Goal: Information Seeking & Learning: Learn about a topic

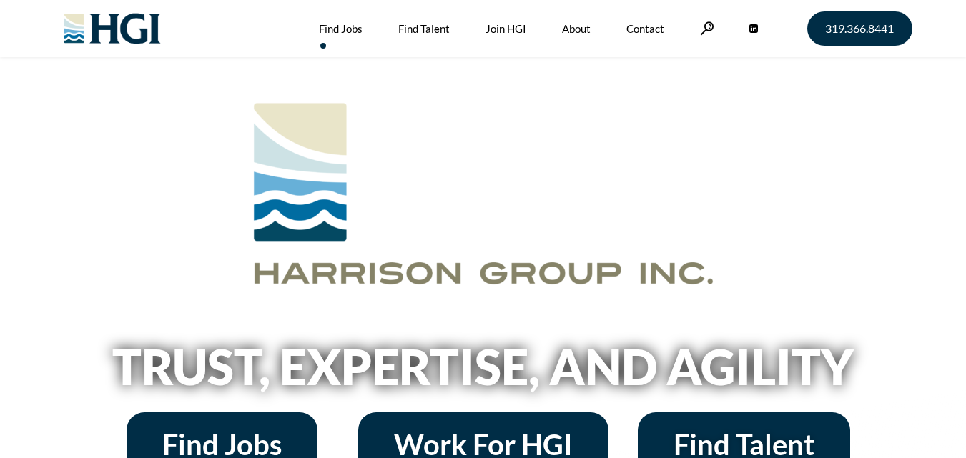
click at [347, 25] on link "Find Jobs" at bounding box center [341, 28] width 44 height 57
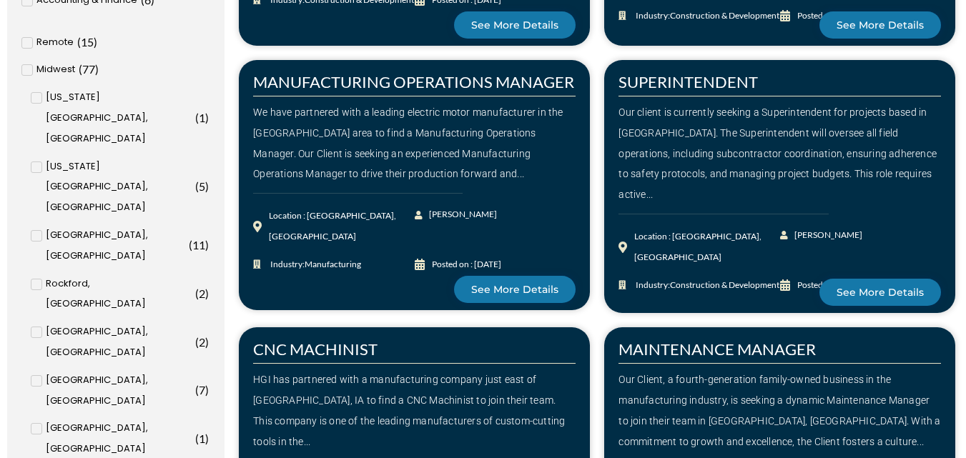
scroll to position [286, 0]
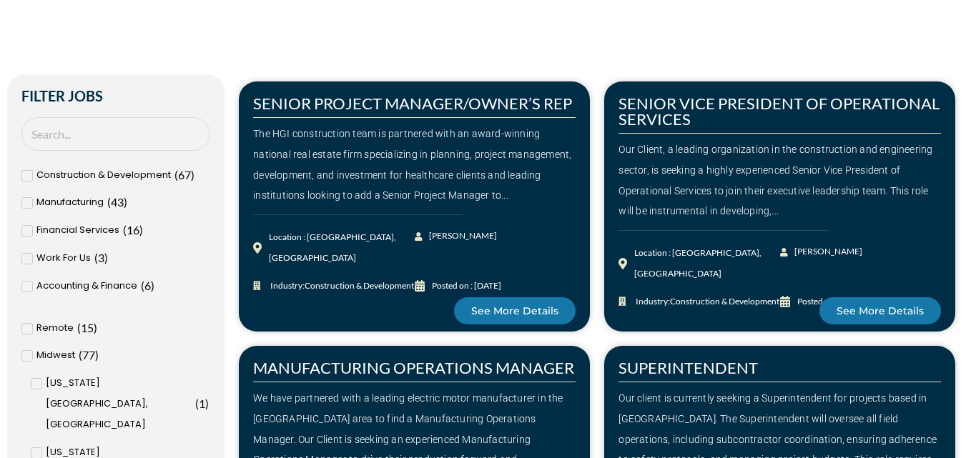
drag, startPoint x: 387, startPoint y: 154, endPoint x: 378, endPoint y: 163, distance: 12.6
click at [378, 163] on div "The HGI construction team is partnered with an award-winning national real esta…" at bounding box center [414, 165] width 322 height 82
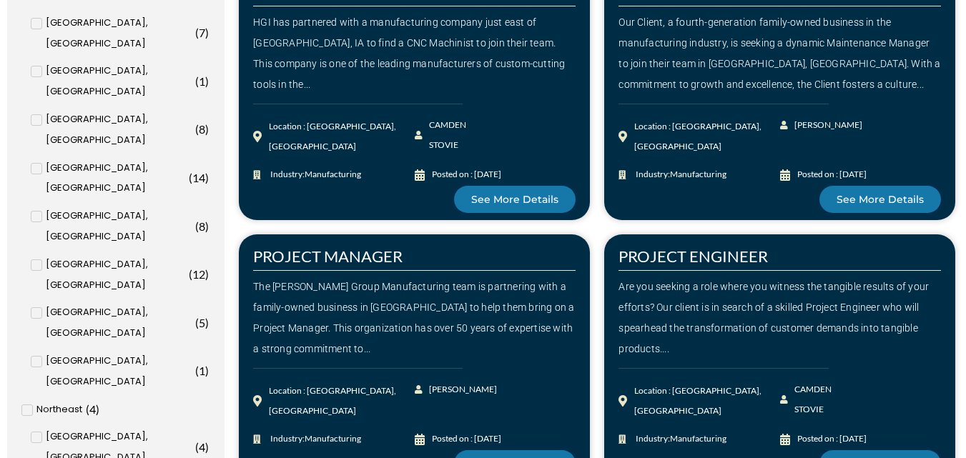
scroll to position [1001, 0]
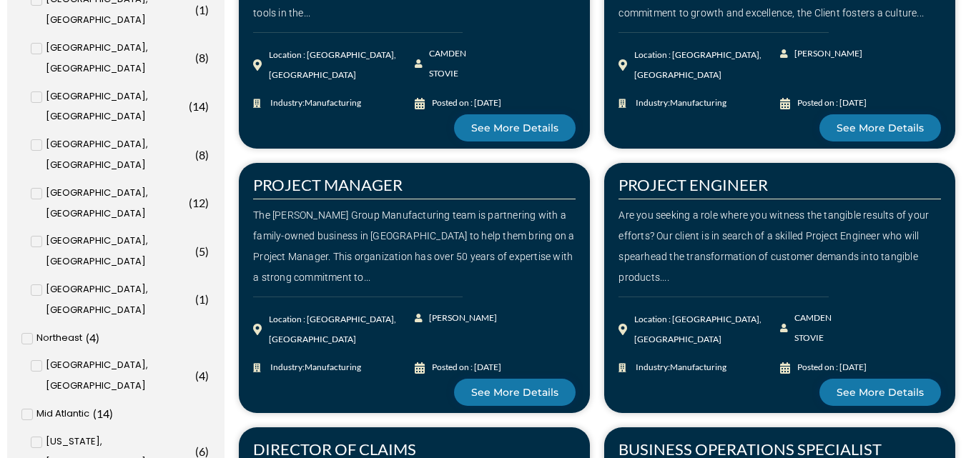
drag, startPoint x: 437, startPoint y: 239, endPoint x: 338, endPoint y: 197, distance: 107.3
click at [338, 199] on span at bounding box center [414, 199] width 322 height 1
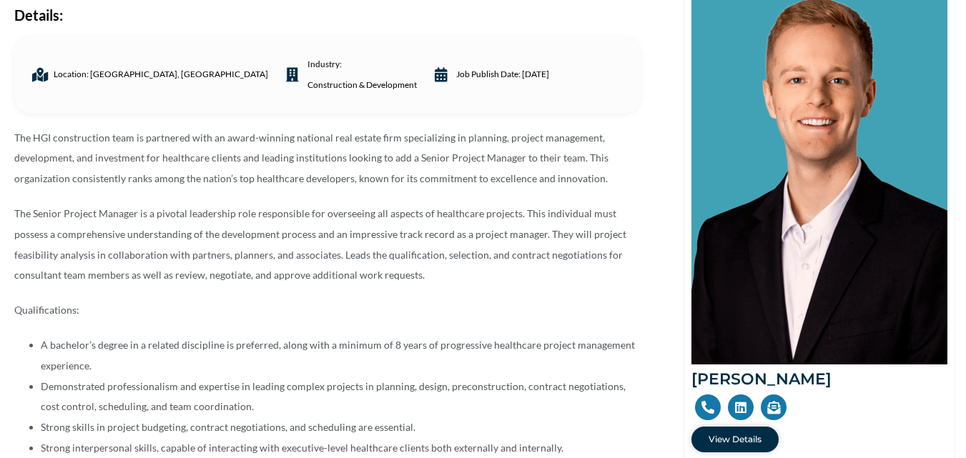
scroll to position [286, 0]
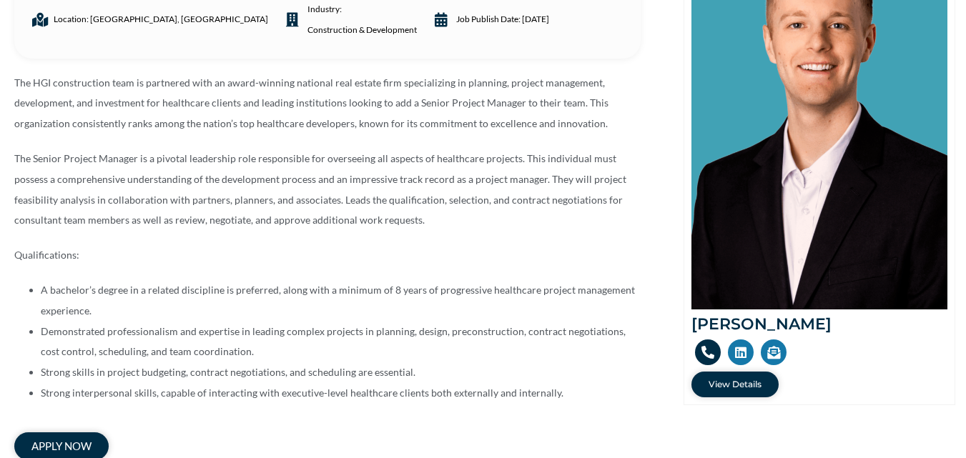
drag, startPoint x: 713, startPoint y: 353, endPoint x: 705, endPoint y: 360, distance: 10.6
click at [705, 360] on link at bounding box center [708, 353] width 26 height 26
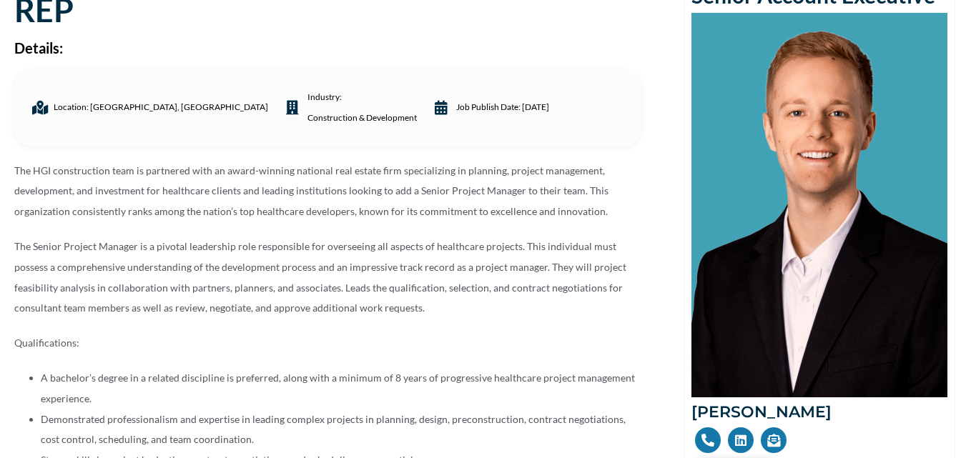
scroll to position [71, 0]
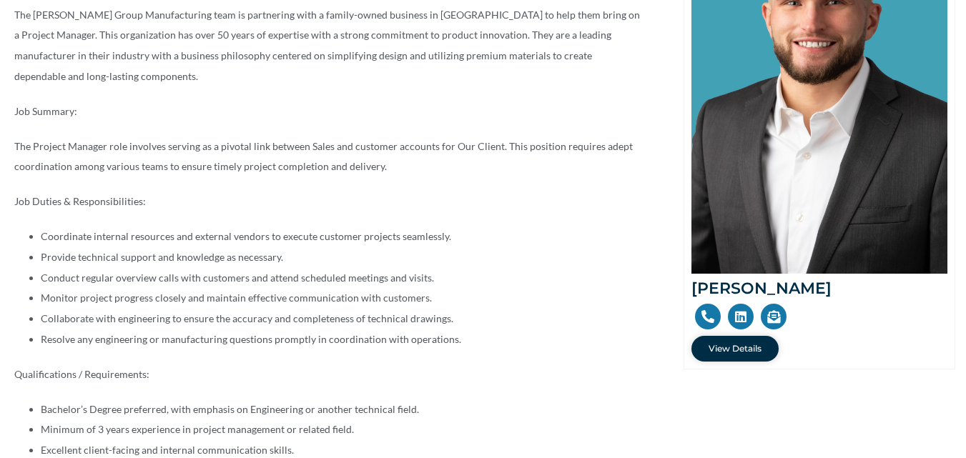
scroll to position [357, 0]
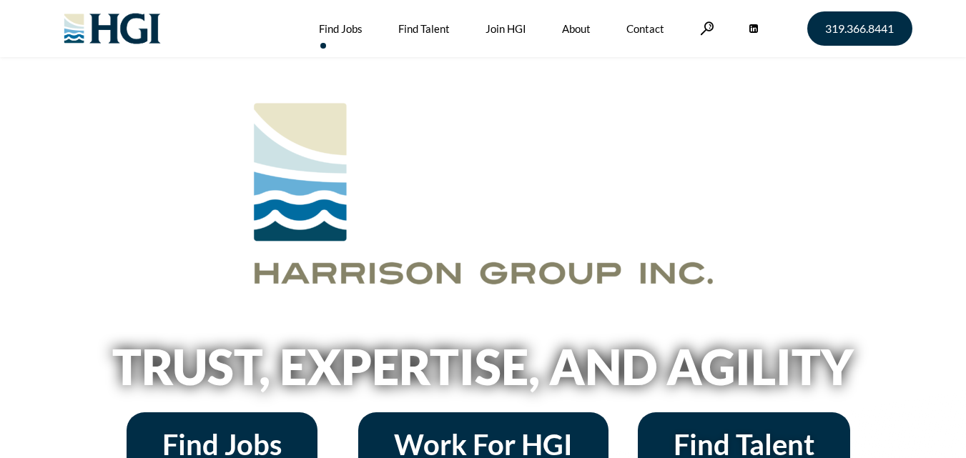
click at [337, 21] on link "Find Jobs" at bounding box center [341, 28] width 44 height 57
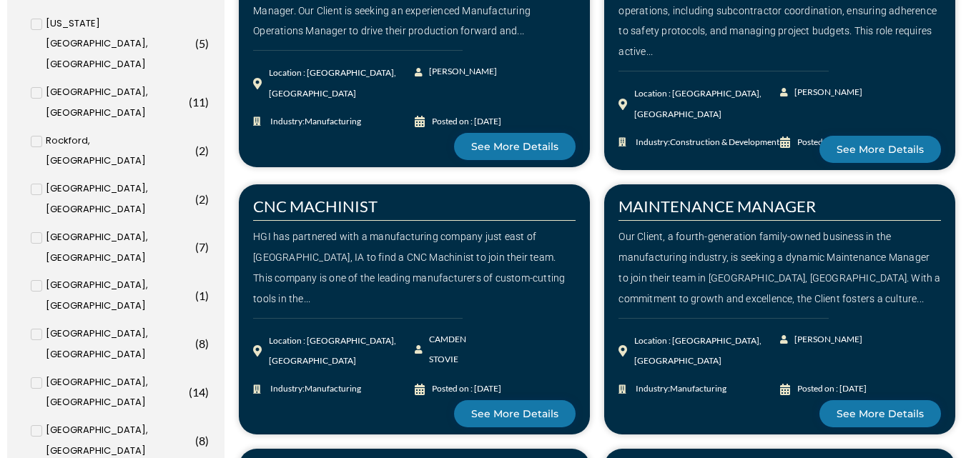
scroll to position [1072, 0]
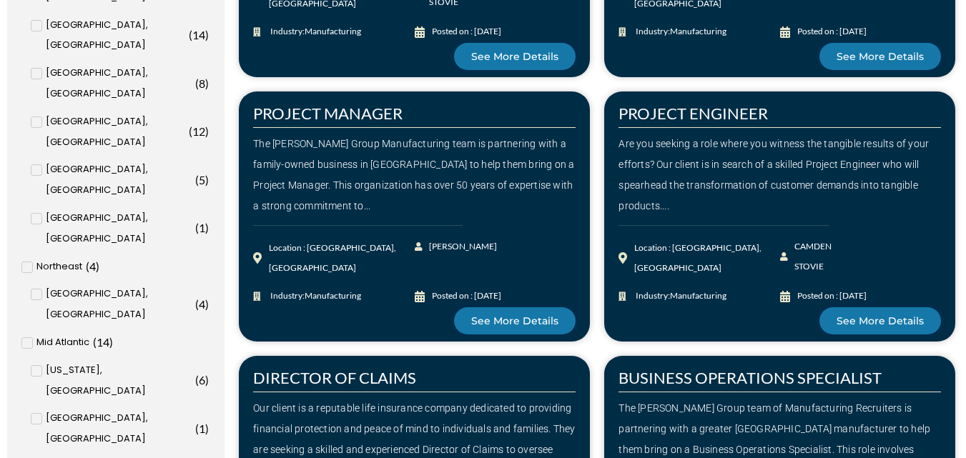
click at [738, 157] on div "Are you seeking a role where you witness the tangible results of your efforts? …" at bounding box center [779, 175] width 322 height 82
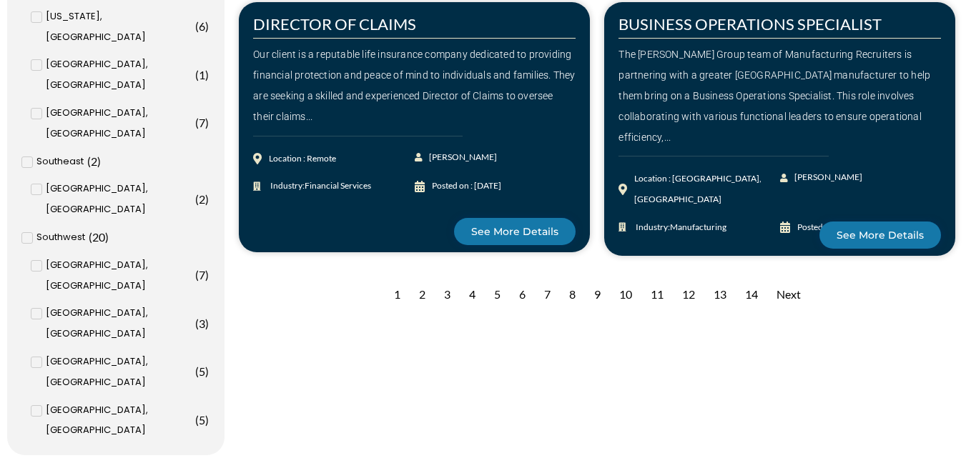
scroll to position [1430, 0]
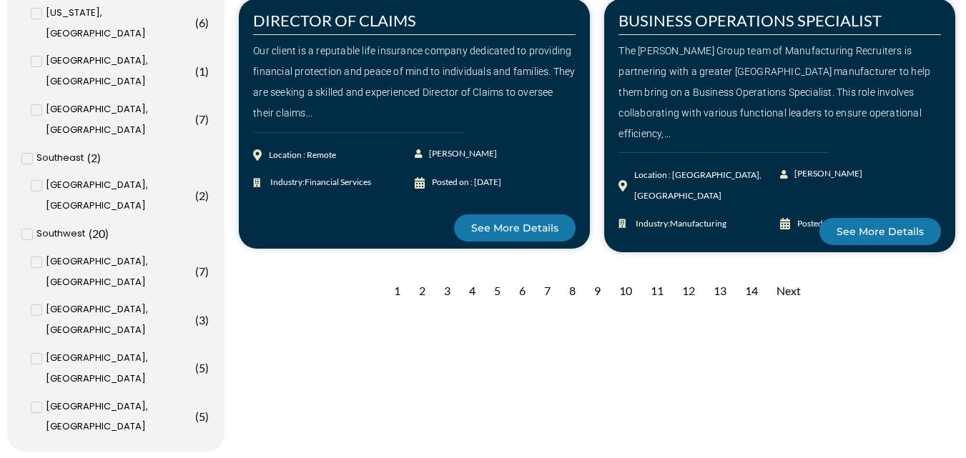
click at [417, 285] on div "2" at bounding box center [422, 291] width 21 height 35
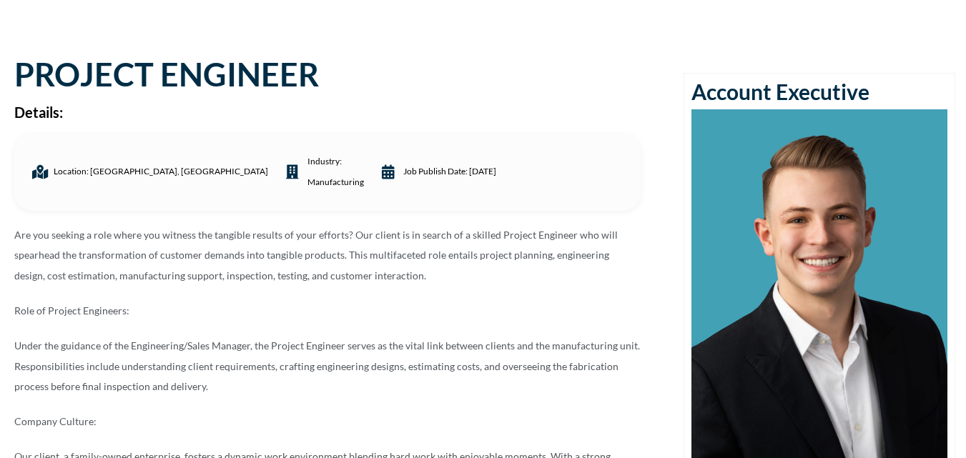
scroll to position [71, 0]
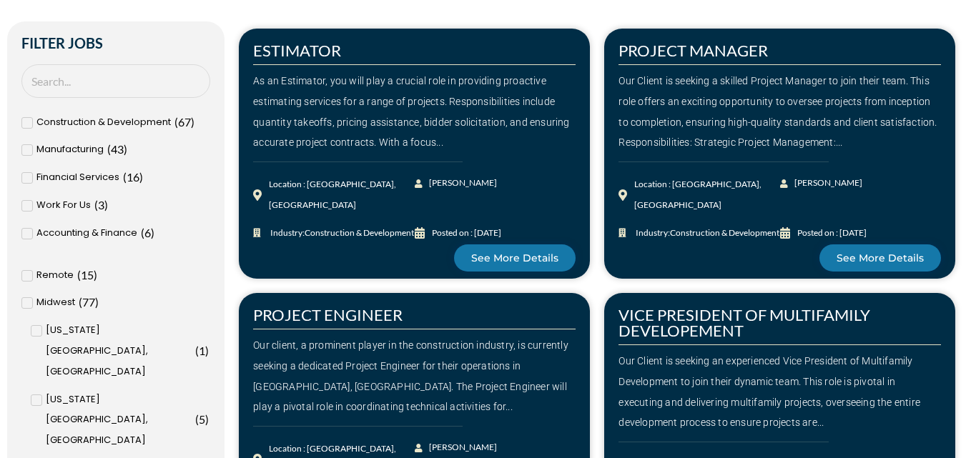
scroll to position [357, 0]
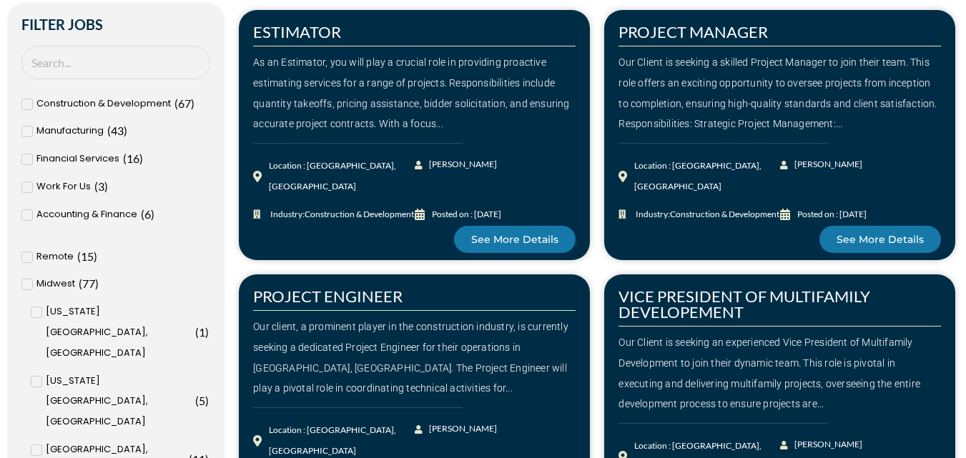
click at [719, 113] on div "Our Client is seeking a skilled Project Manager to join their team. This role o…" at bounding box center [779, 93] width 322 height 82
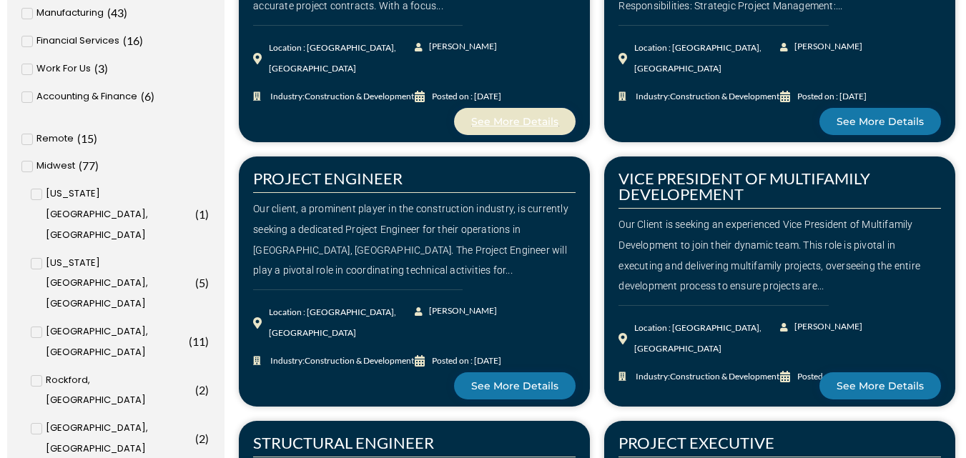
scroll to position [500, 0]
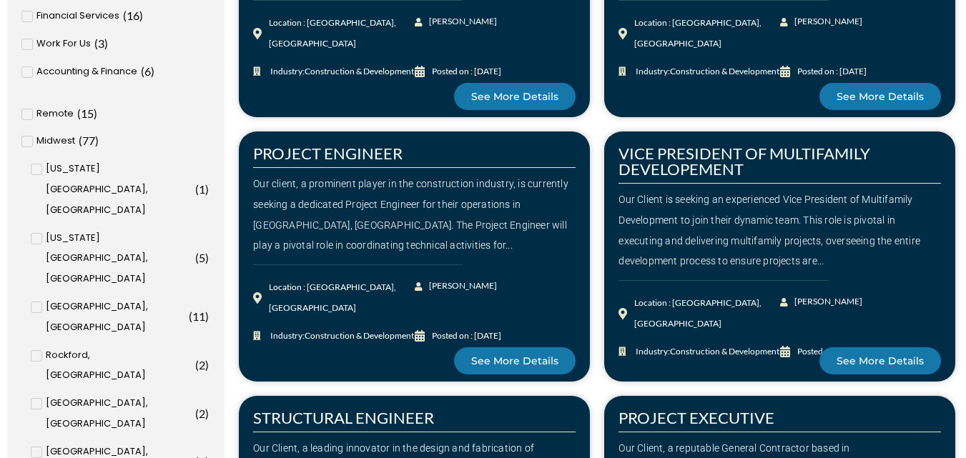
click at [435, 222] on div "Our client, a prominent player in the construction industry, is currently seeki…" at bounding box center [414, 215] width 322 height 82
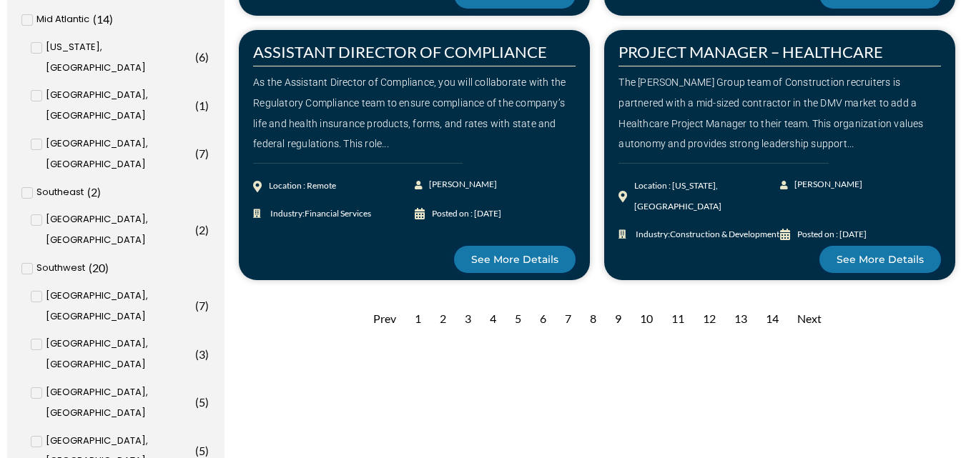
scroll to position [1430, 0]
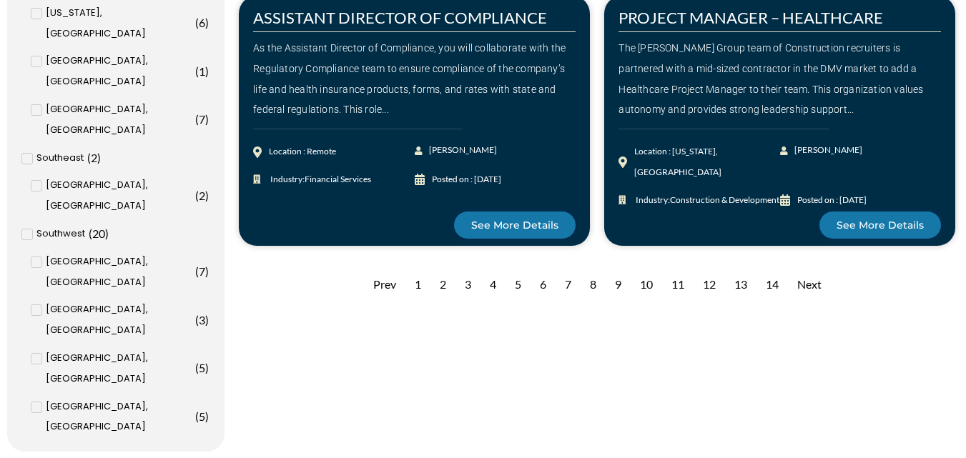
click at [463, 285] on div "3" at bounding box center [468, 284] width 21 height 35
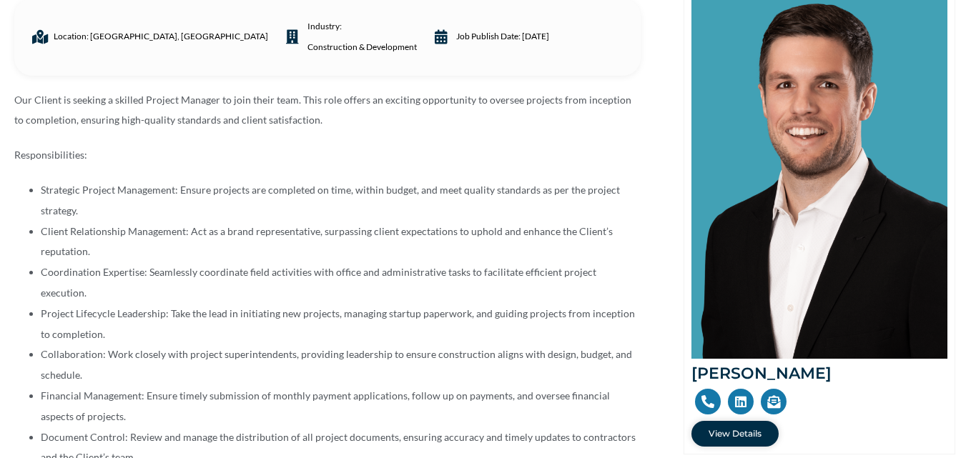
scroll to position [214, 0]
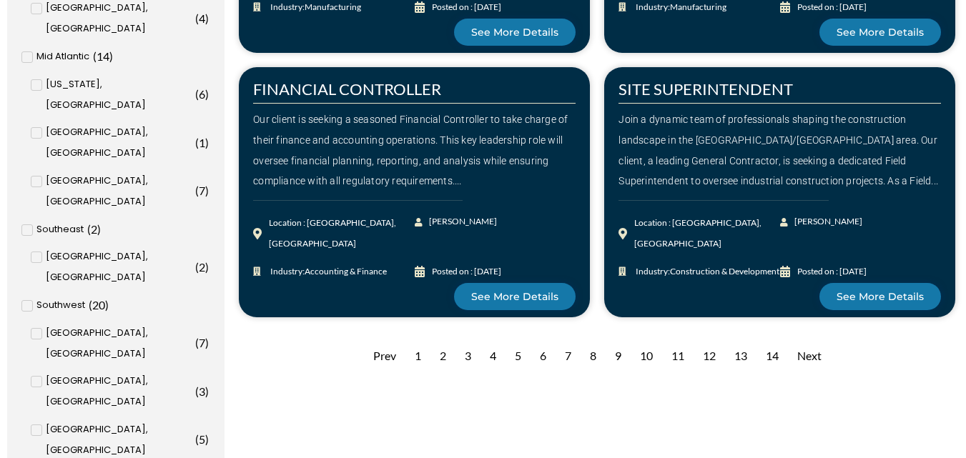
scroll to position [1430, 0]
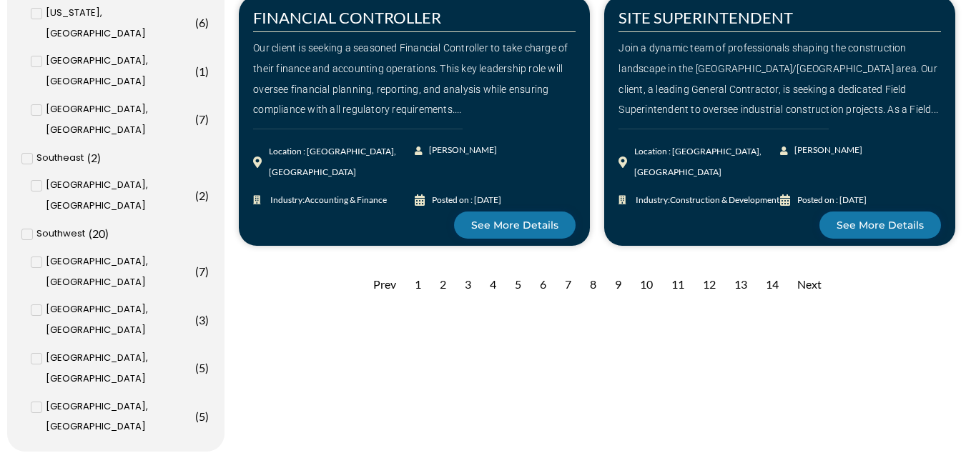
click at [492, 283] on div "4" at bounding box center [493, 284] width 21 height 35
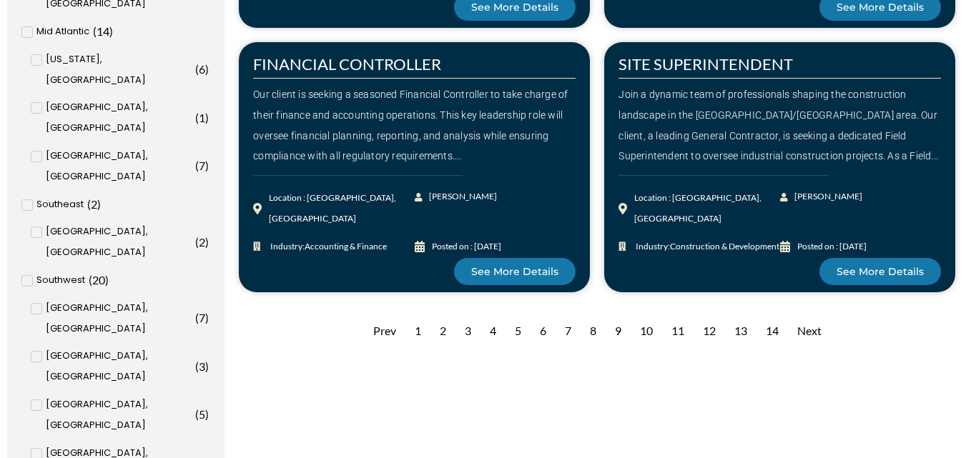
scroll to position [1358, 0]
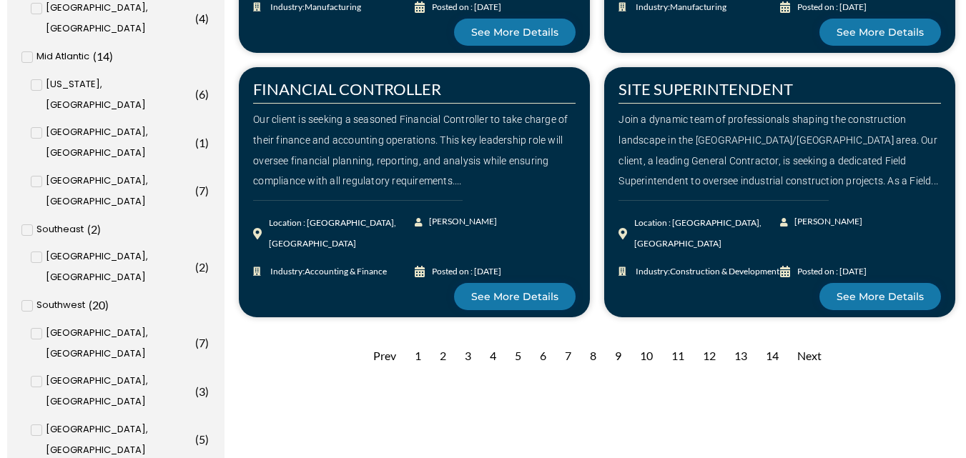
click at [494, 356] on div "4" at bounding box center [493, 356] width 21 height 35
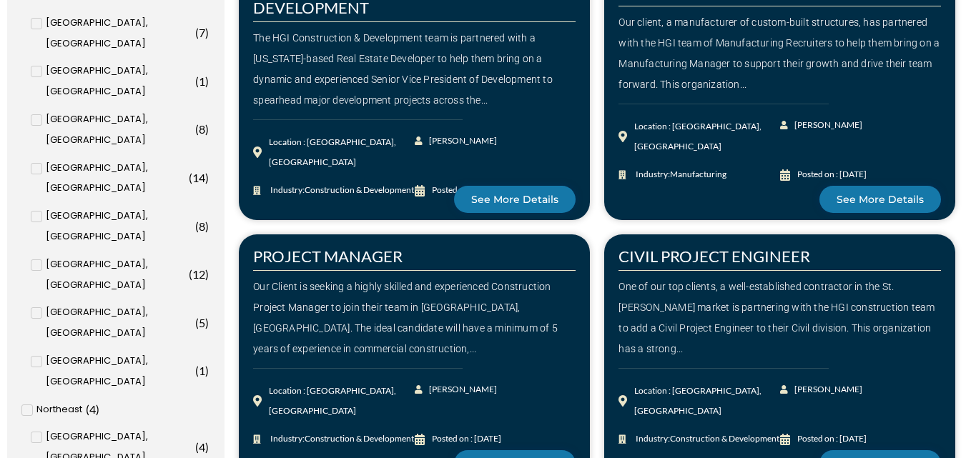
scroll to position [1001, 0]
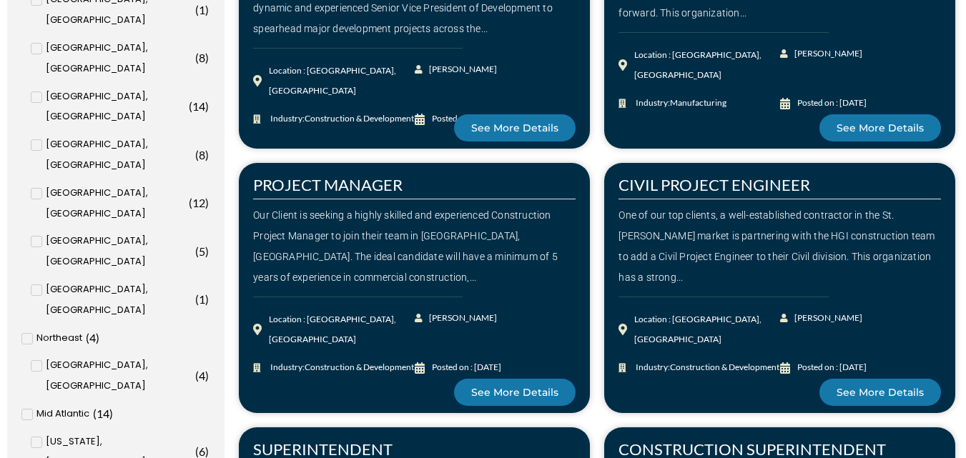
drag, startPoint x: 401, startPoint y: 250, endPoint x: 164, endPoint y: 331, distance: 250.7
click at [0, 0] on input "Los Angeles, CA ( 5 )" at bounding box center [0, 0] width 0 height 0
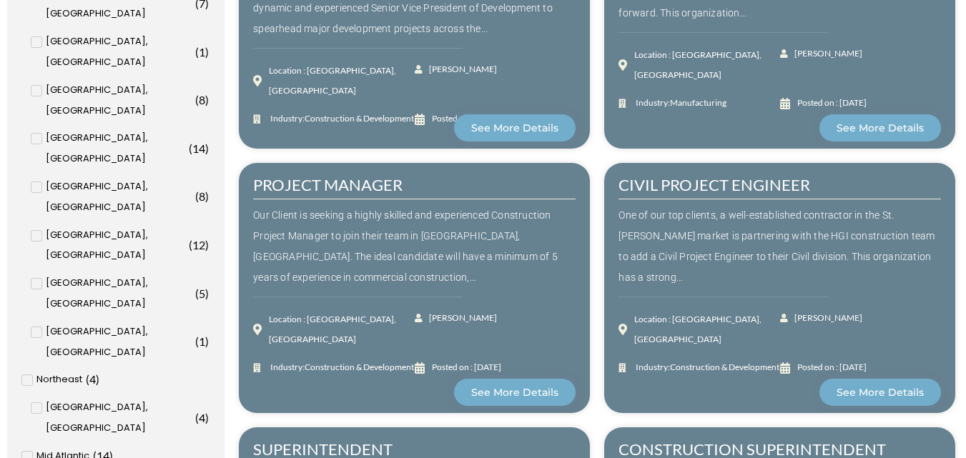
scroll to position [1043, 0]
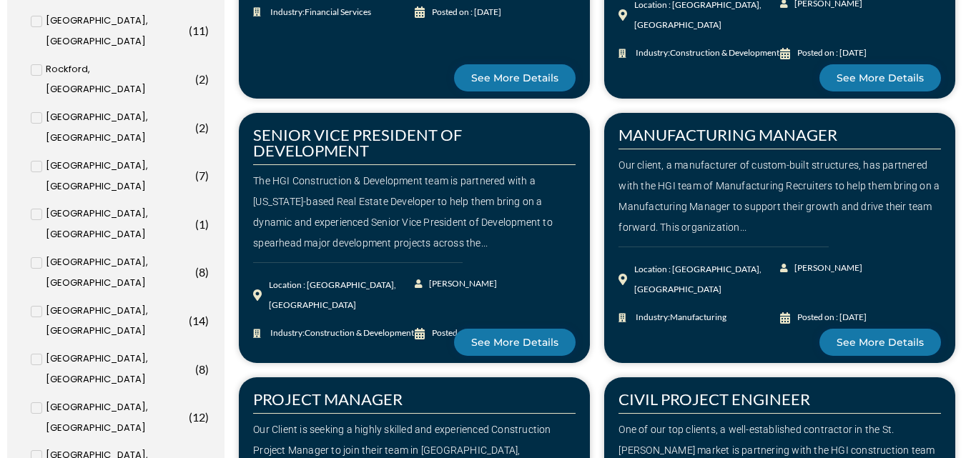
scroll to position [1001, 0]
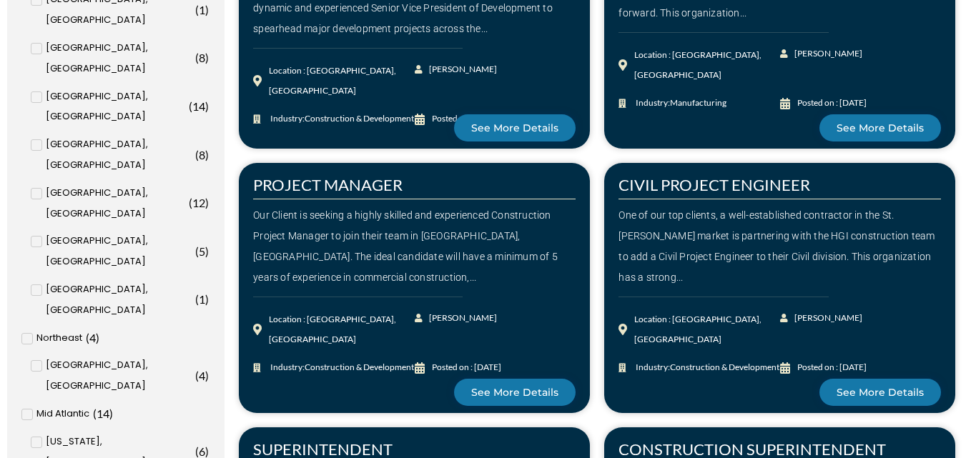
click at [455, 327] on div "[PERSON_NAME]" at bounding box center [496, 330] width 162 height 49
click at [338, 292] on div at bounding box center [414, 297] width 322 height 11
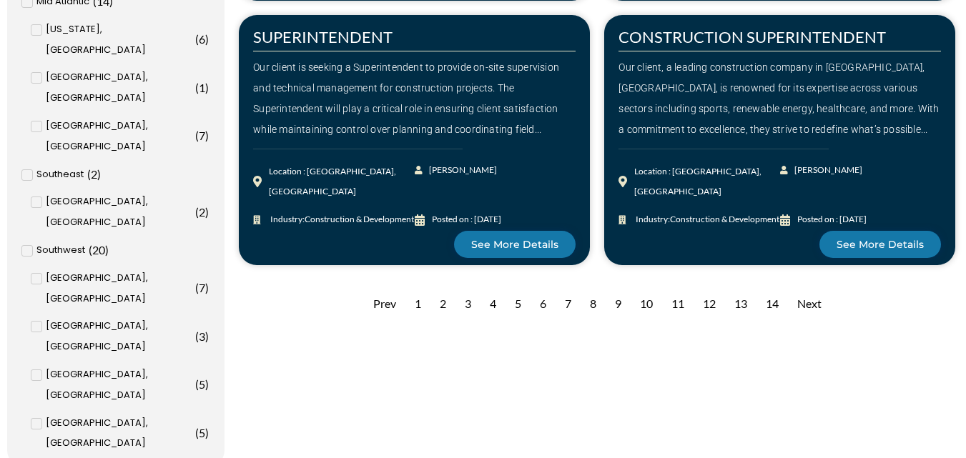
scroll to position [1430, 0]
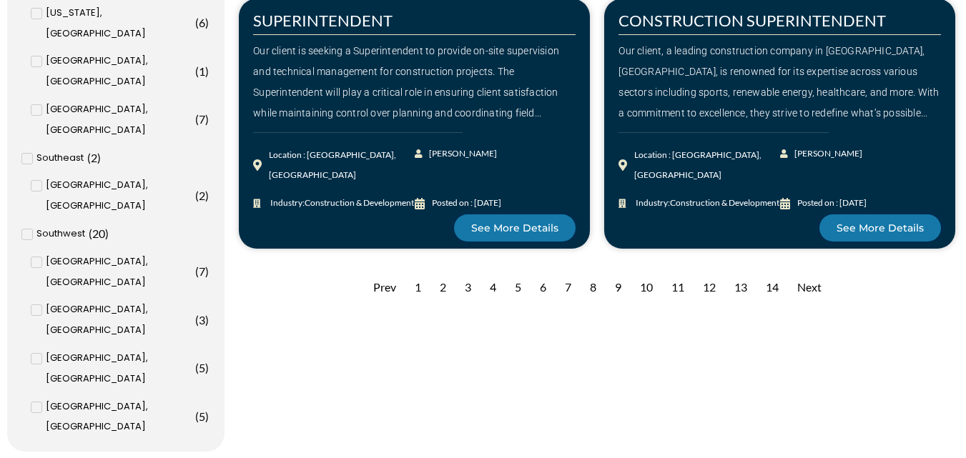
click at [520, 280] on div "5" at bounding box center [518, 287] width 21 height 35
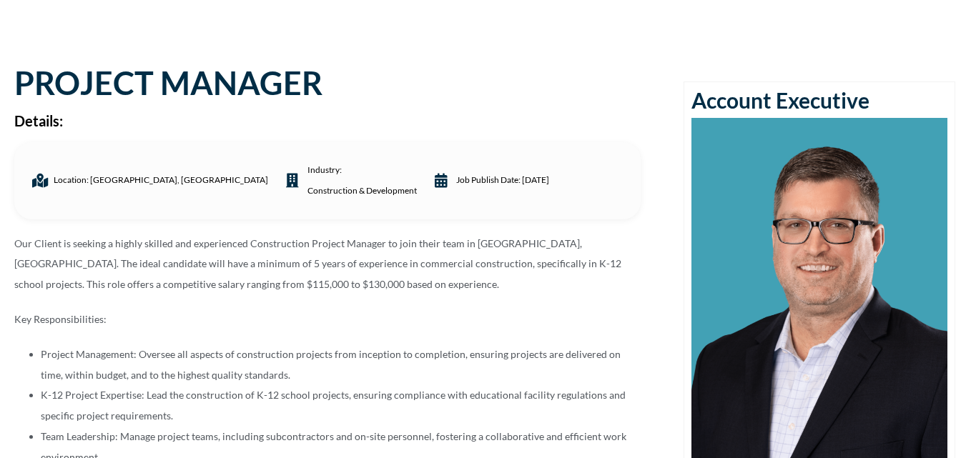
scroll to position [71, 0]
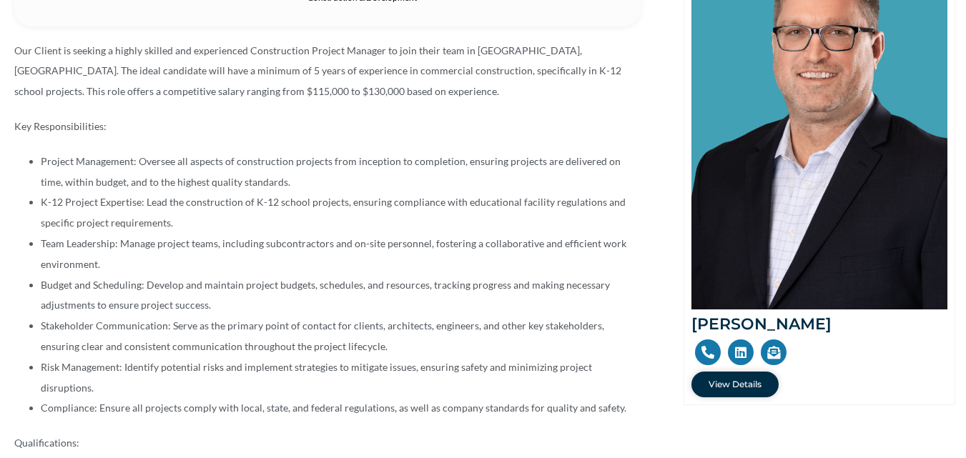
scroll to position [357, 0]
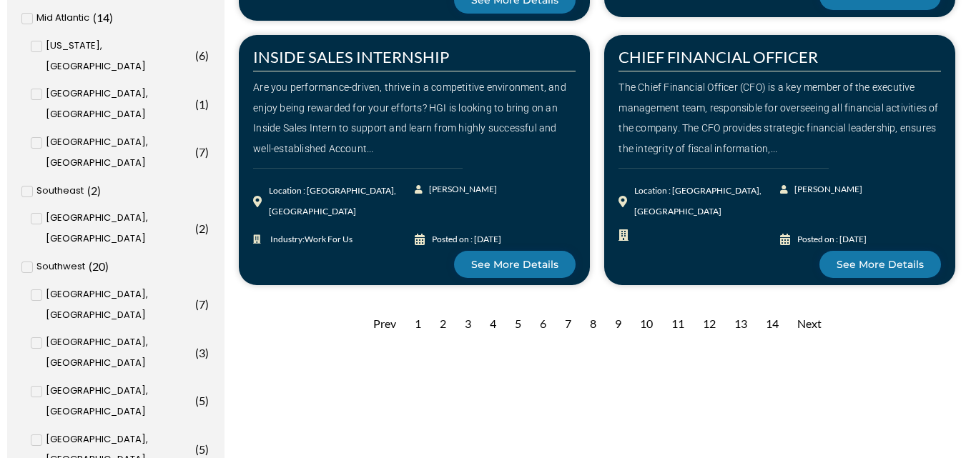
scroll to position [1501, 0]
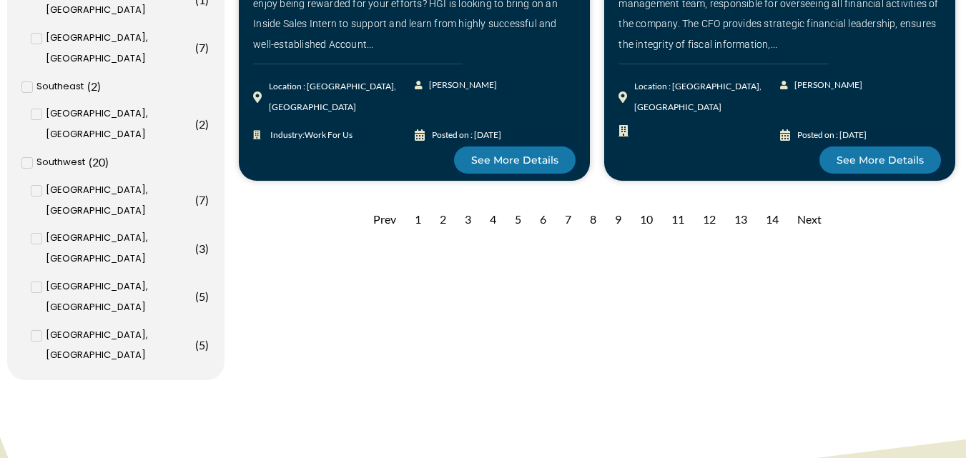
click at [541, 212] on div "6" at bounding box center [543, 219] width 21 height 35
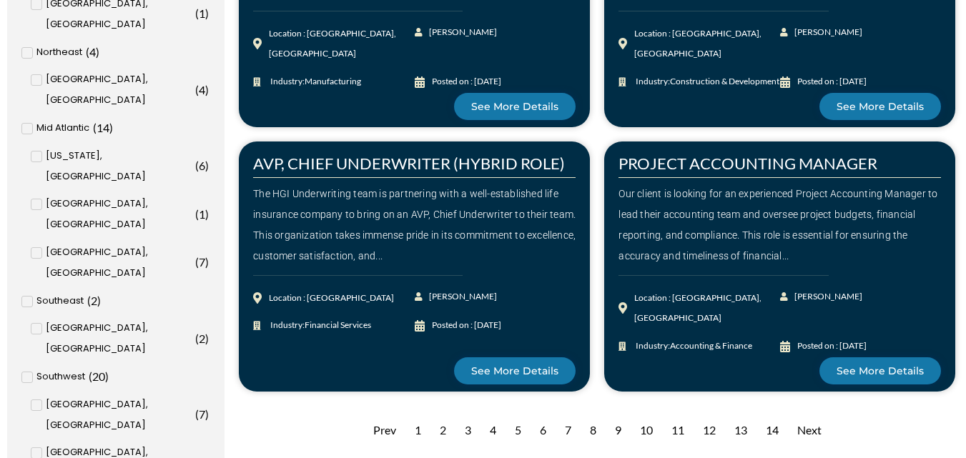
scroll to position [1358, 0]
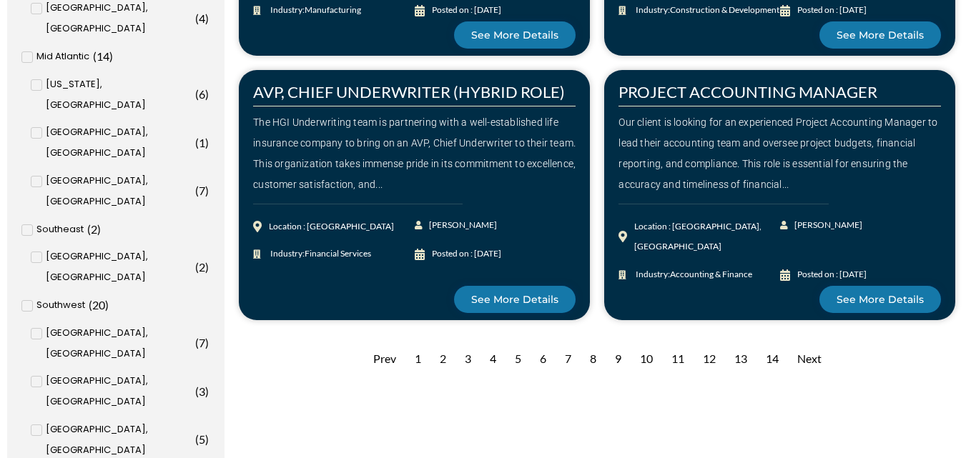
click at [569, 360] on div "7" at bounding box center [568, 359] width 21 height 35
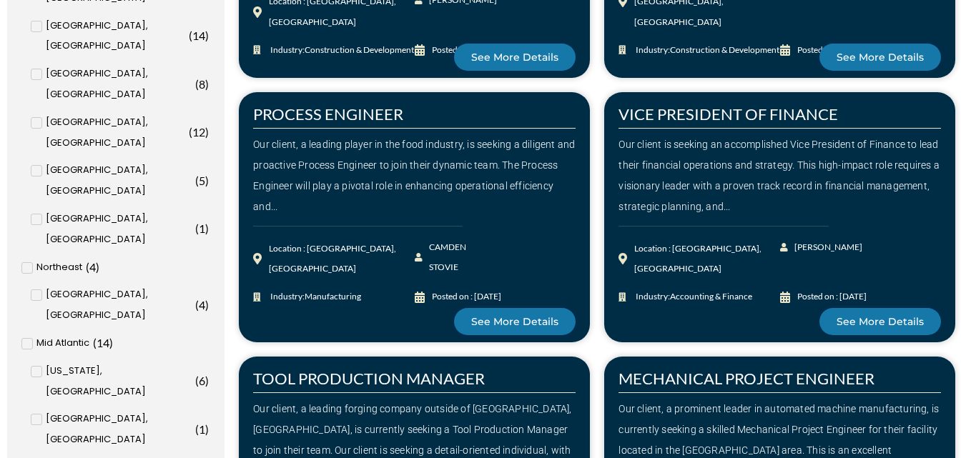
scroll to position [1072, 0]
